Goal: Task Accomplishment & Management: Manage account settings

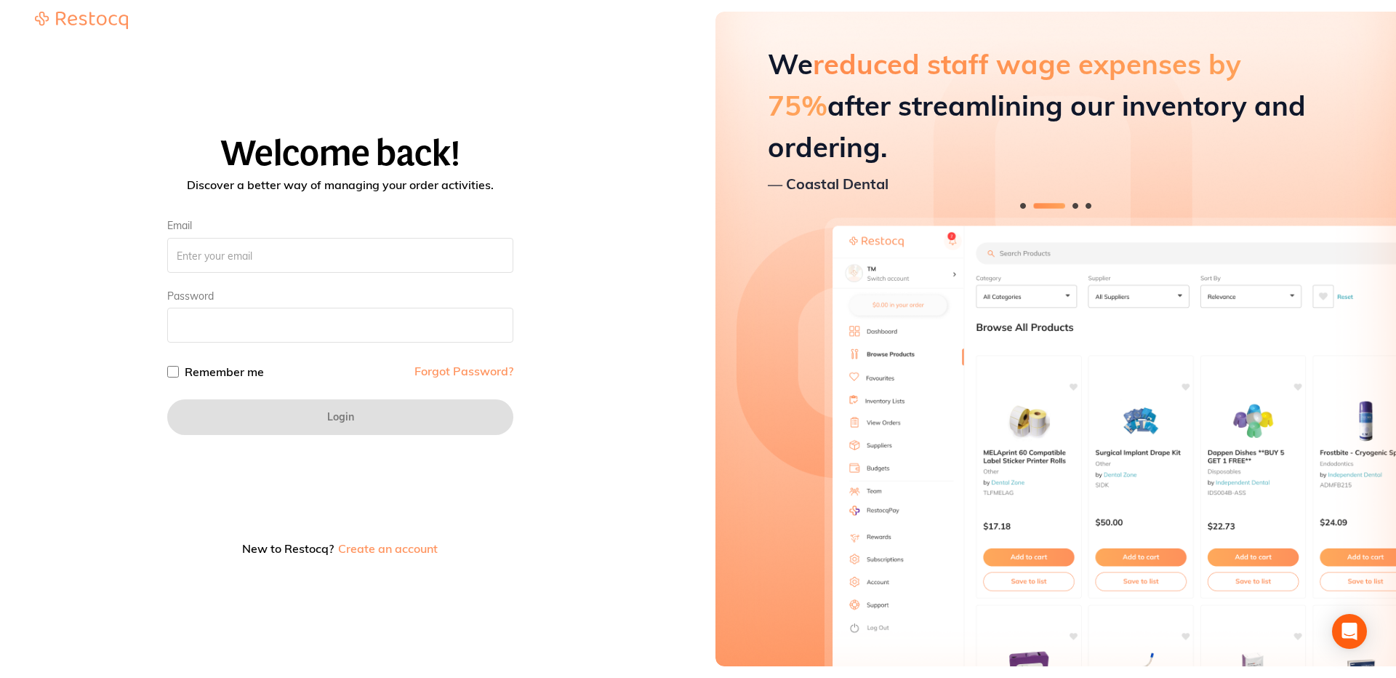
click at [723, 357] on img "Hero" at bounding box center [1056, 339] width 681 height 654
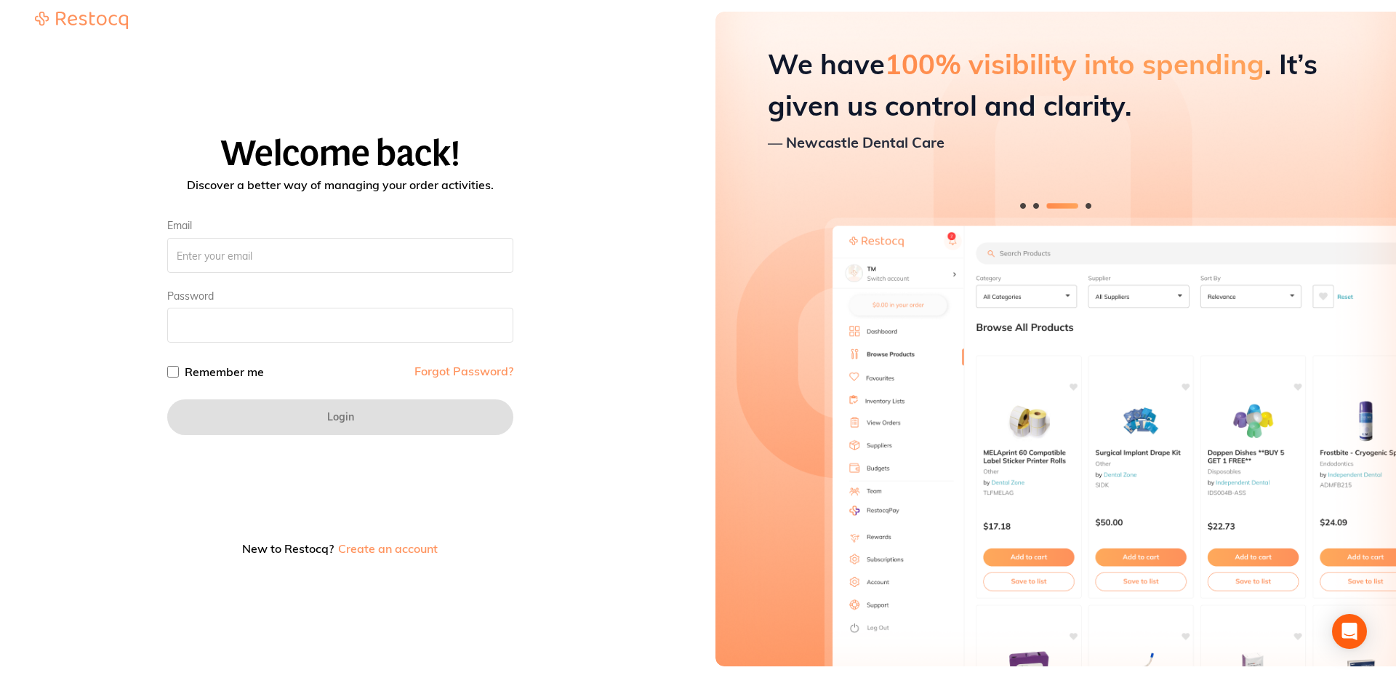
click at [548, 548] on div "Welcome back! Discover a better way of managing your order activities. Email Pa…" at bounding box center [340, 350] width 646 height 430
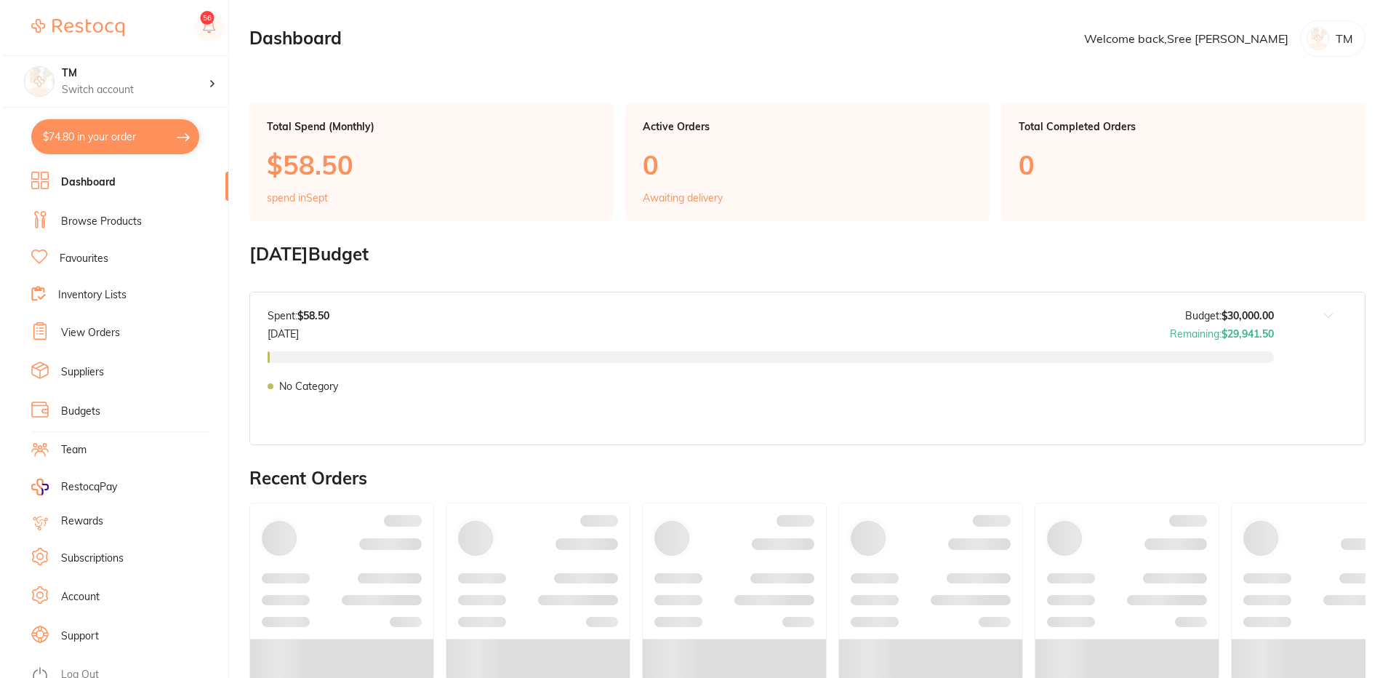
scroll to position [9, 0]
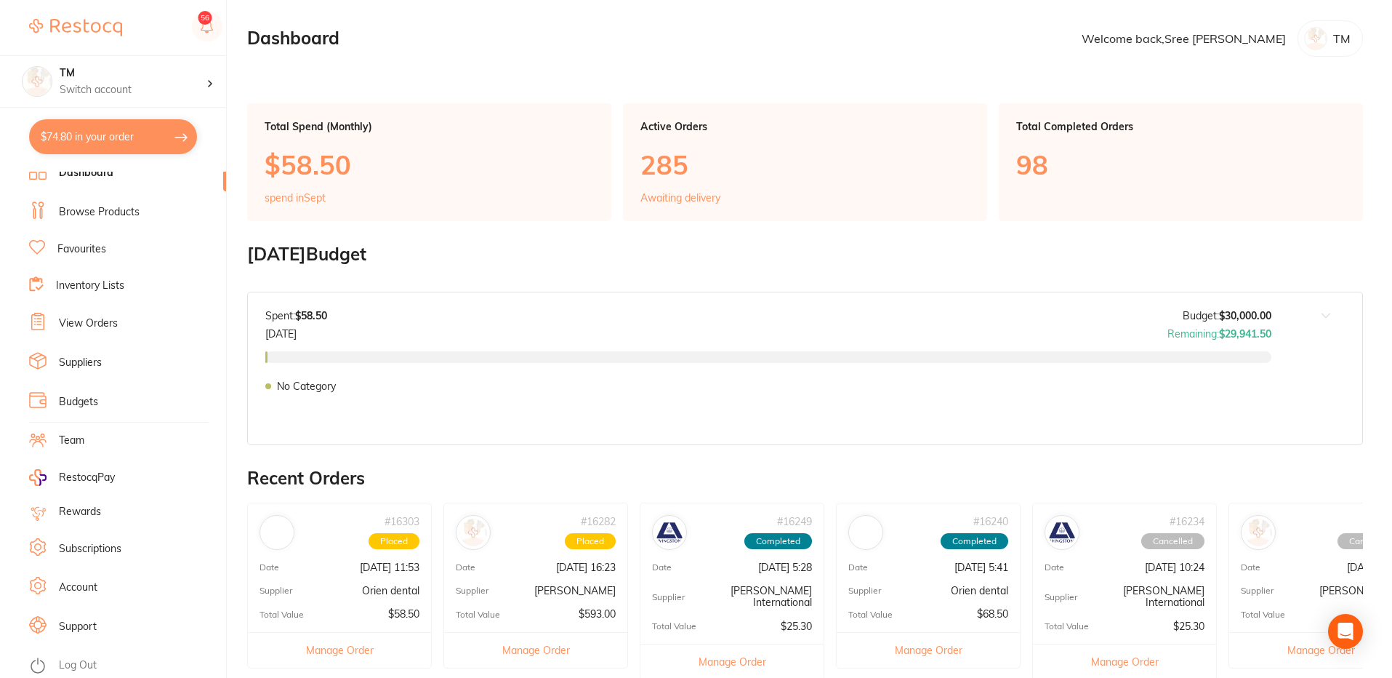
click at [77, 666] on link "Log Out" at bounding box center [78, 665] width 38 height 15
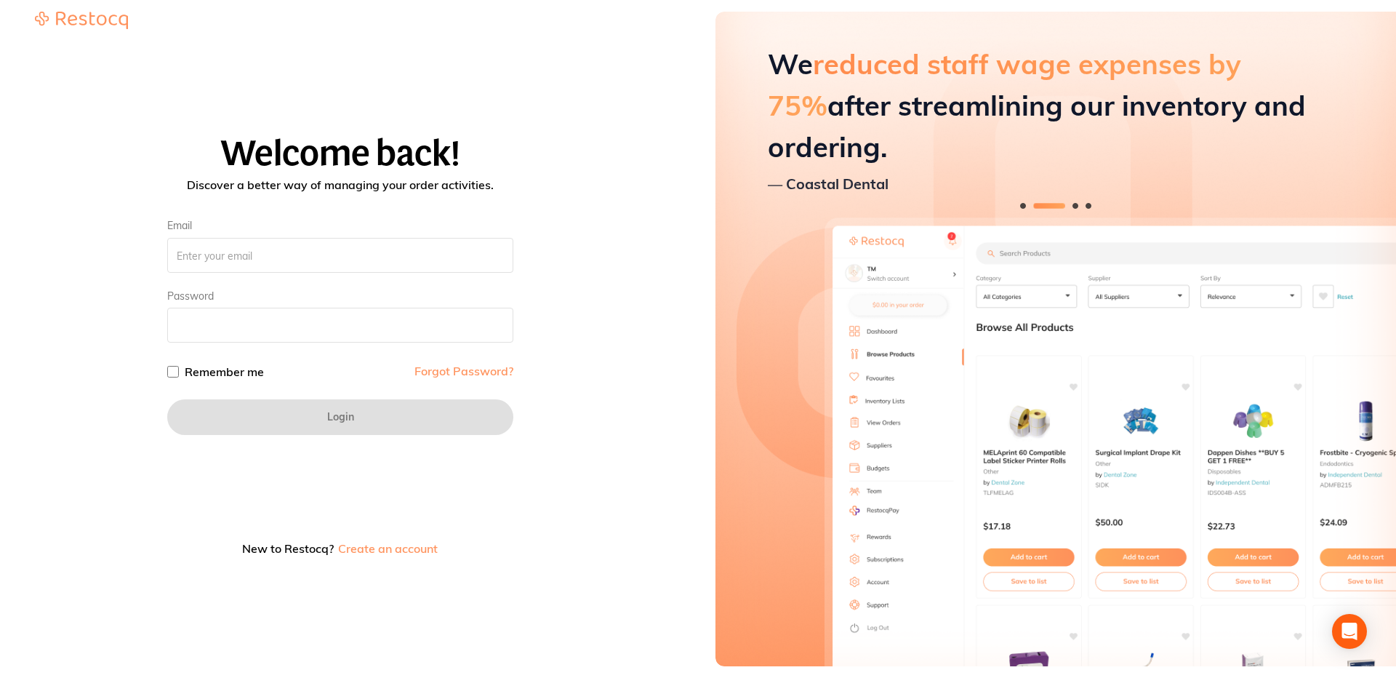
click at [410, 483] on div at bounding box center [340, 488] width 346 height 73
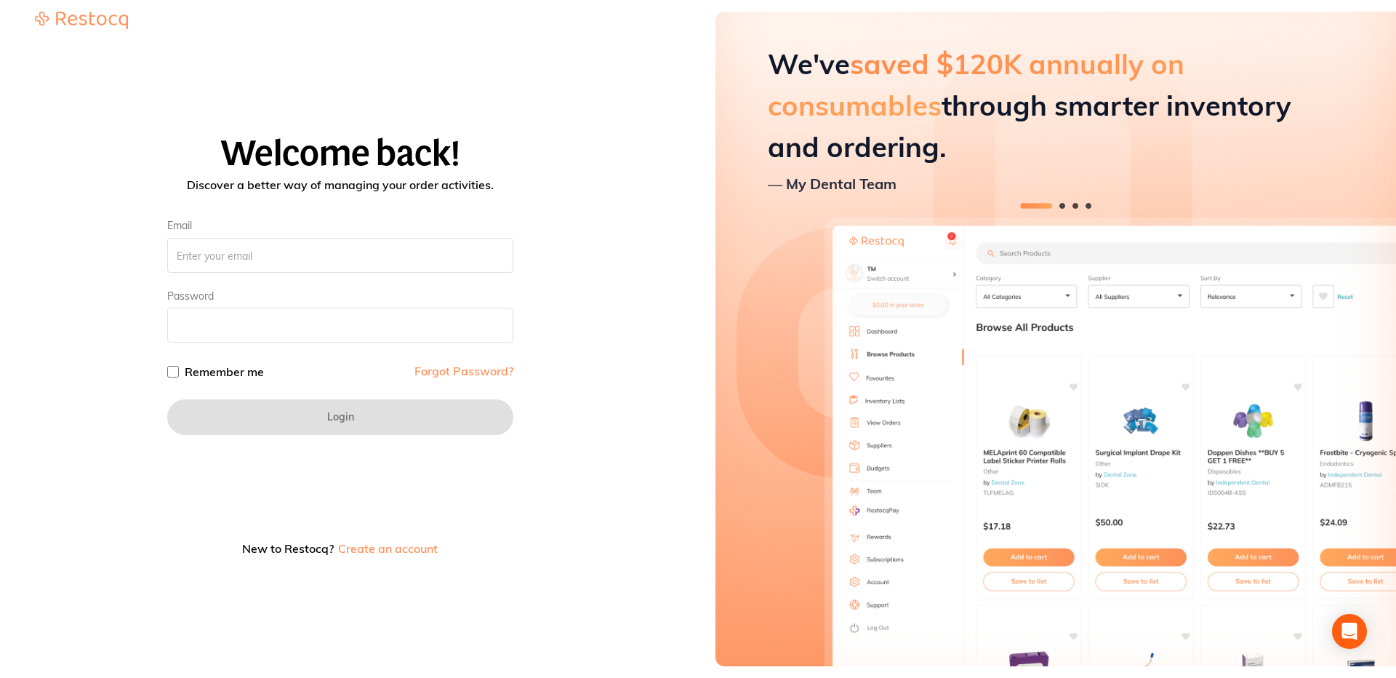
click at [680, 451] on section "Welcome back! Discover a better way of managing your order activities. Email Pa…" at bounding box center [340, 339] width 681 height 678
